Goal: Transaction & Acquisition: Purchase product/service

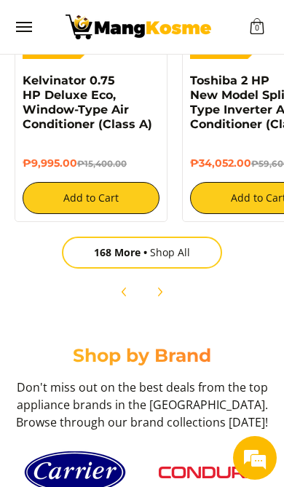
scroll to position [1523, 0]
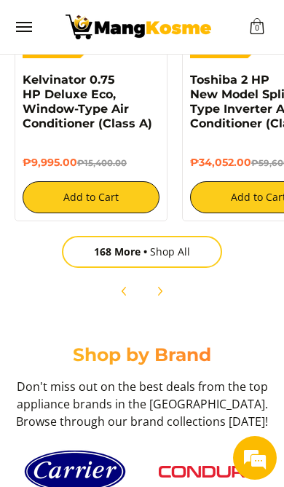
click at [197, 258] on link "168 More Shop All" at bounding box center [142, 252] width 160 height 32
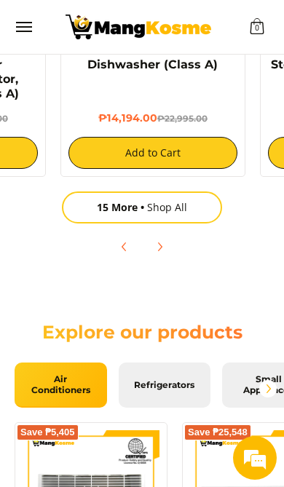
scroll to position [0, 0]
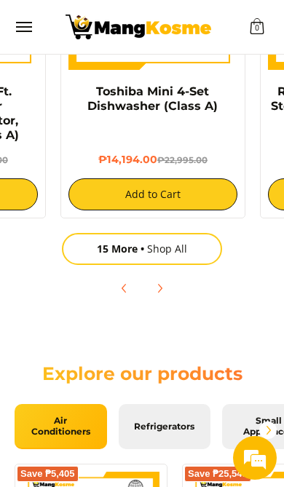
click at [178, 265] on link "15 More Shop All" at bounding box center [142, 249] width 160 height 32
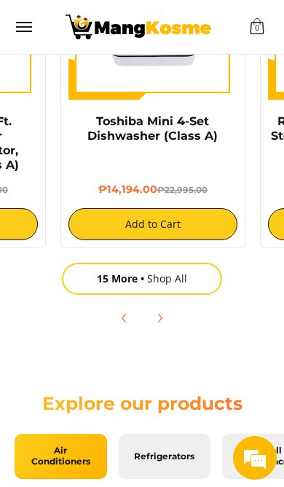
scroll to position [0, 255]
click at [172, 318] on button "Next" at bounding box center [159, 318] width 32 height 32
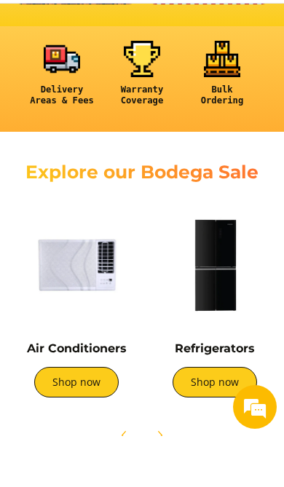
scroll to position [272, 0]
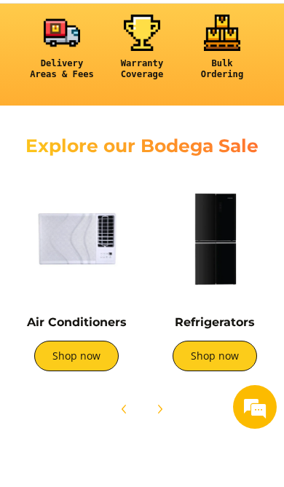
click at [160, 451] on span "Next" at bounding box center [159, 459] width 17 height 17
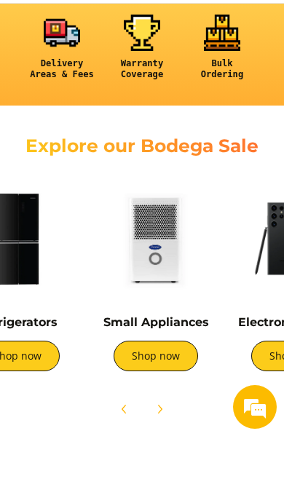
scroll to position [0, 199]
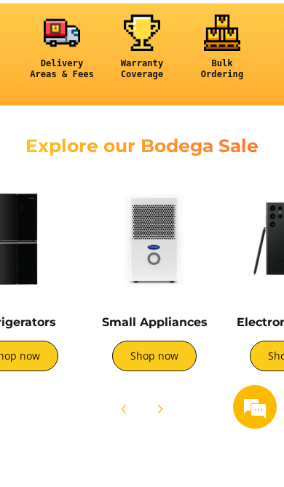
click at [169, 444] on button "Next" at bounding box center [159, 460] width 32 height 32
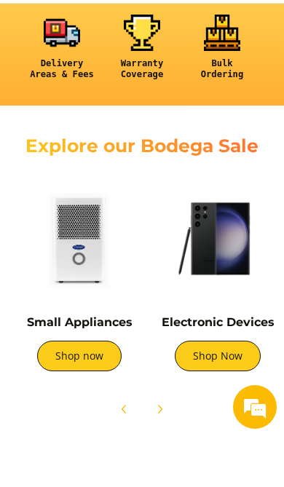
scroll to position [0, 398]
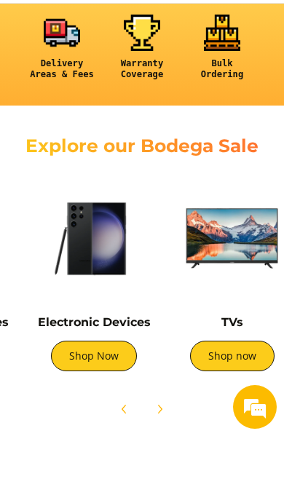
click at [166, 451] on span "Next" at bounding box center [159, 459] width 17 height 17
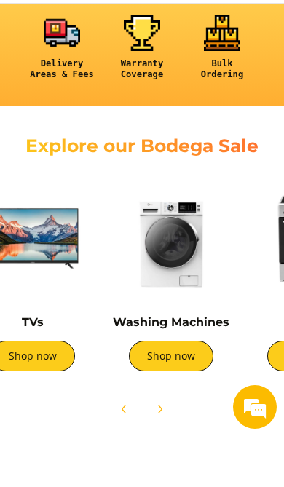
scroll to position [0, 765]
click at [171, 444] on button "Next" at bounding box center [159, 460] width 32 height 32
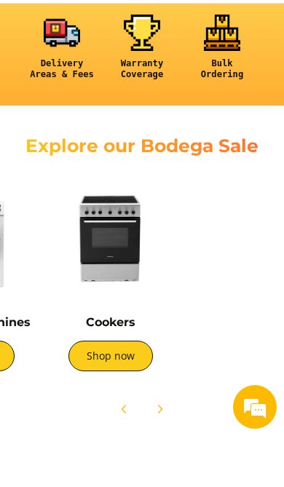
click at [122, 451] on span "Previous" at bounding box center [124, 459] width 17 height 17
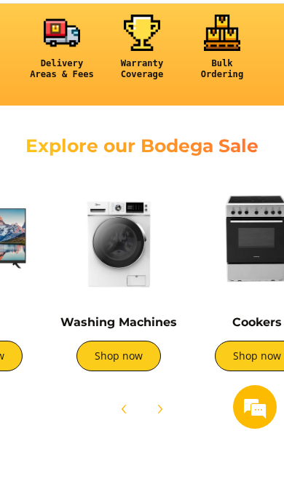
scroll to position [0, 597]
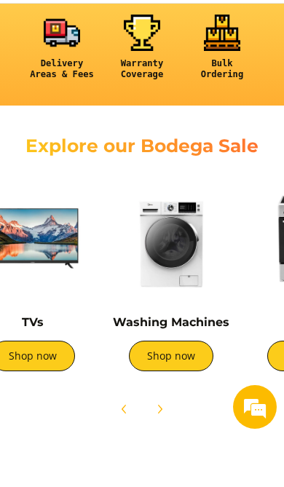
click at [178, 392] on link "Shop now" at bounding box center [171, 407] width 84 height 31
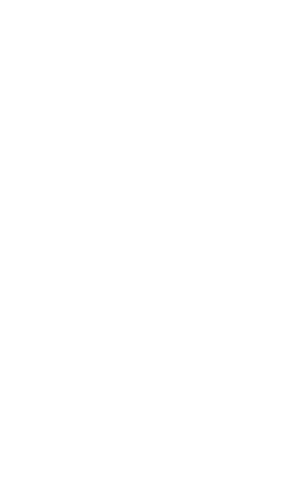
scroll to position [3921, 0]
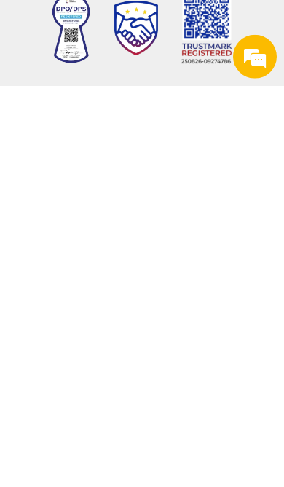
scroll to position [3194, 0]
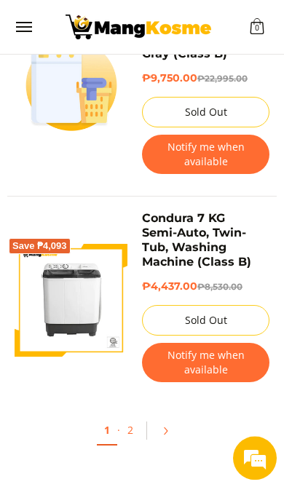
scroll to position [4686, 0]
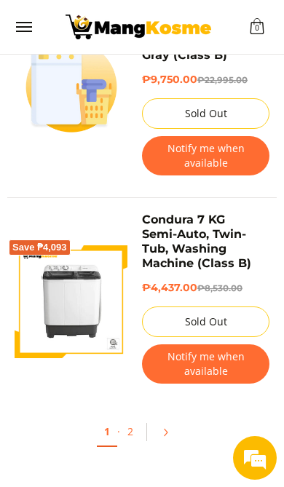
click at [161, 427] on icon "Pagination" at bounding box center [165, 432] width 10 height 10
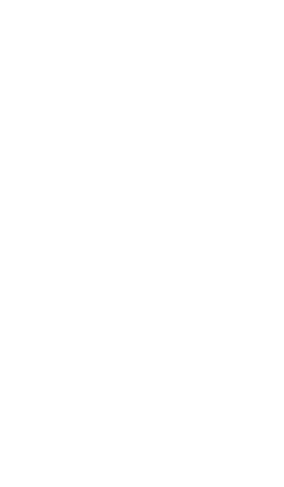
scroll to position [1428, 0]
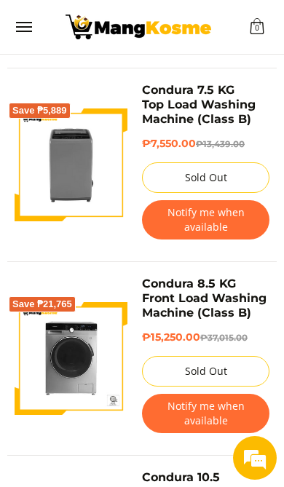
click at [82, 356] on img at bounding box center [71, 358] width 113 height 113
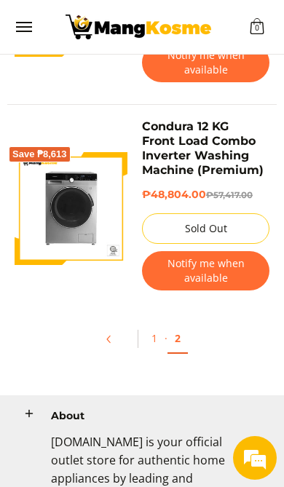
scroll to position [2408, 0]
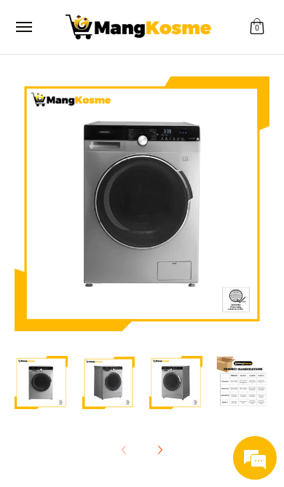
click at [211, 256] on img at bounding box center [142, 203] width 255 height 255
click at [170, 379] on img "Condura 8.5 KG Front Load Washing Machine (Class B)-3" at bounding box center [175, 382] width 53 height 53
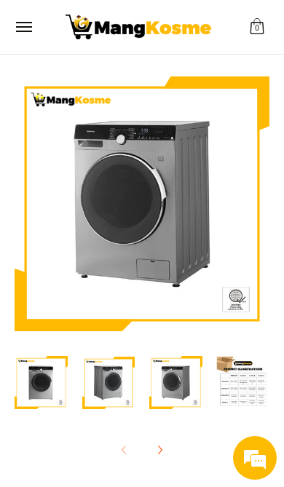
click at [165, 444] on icon "Next" at bounding box center [160, 450] width 12 height 12
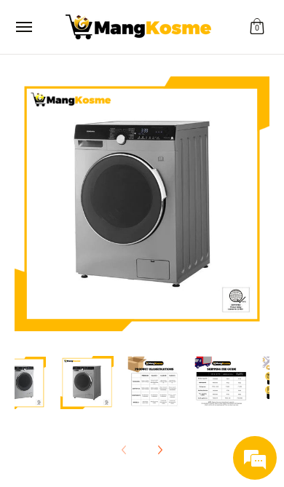
scroll to position [0, 135]
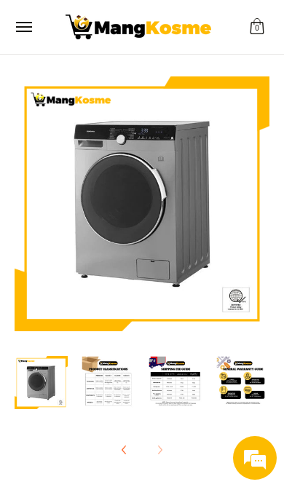
click at [123, 373] on img "Condura 8.5 KG Front Load Washing Machine (Class B)-4" at bounding box center [108, 382] width 53 height 53
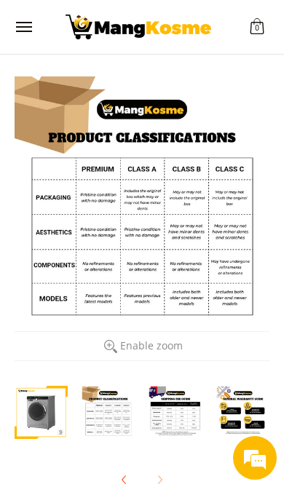
scroll to position [0, 0]
click at [237, 380] on div at bounding box center [243, 412] width 53 height 71
